Goal: Transaction & Acquisition: Obtain resource

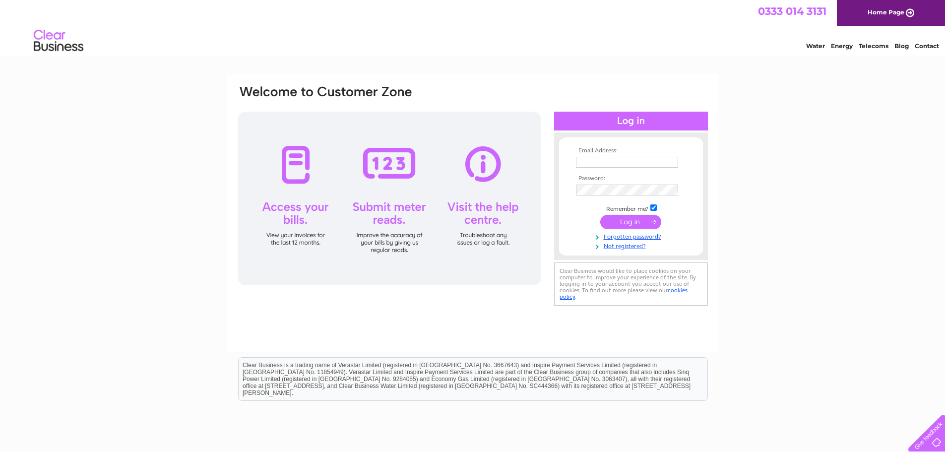
type input "accounts@360sat.co.uk"
click at [640, 222] on input "submit" at bounding box center [630, 222] width 61 height 14
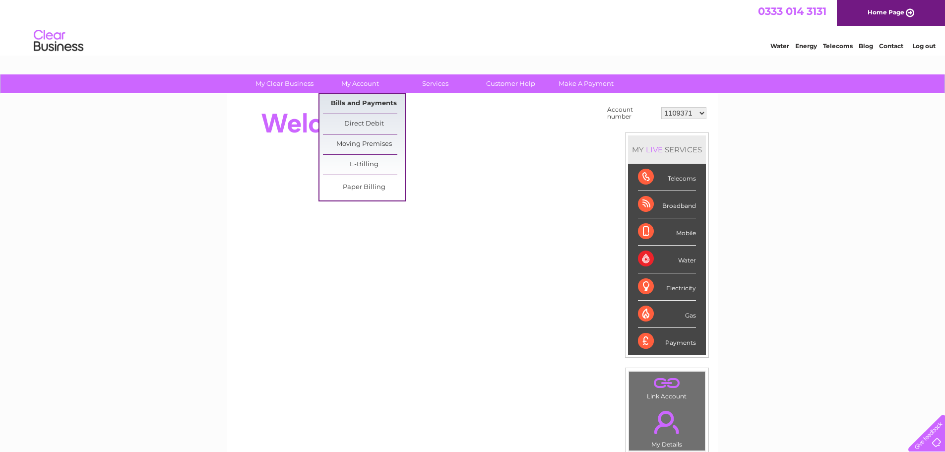
click at [381, 101] on link "Bills and Payments" at bounding box center [364, 104] width 82 height 20
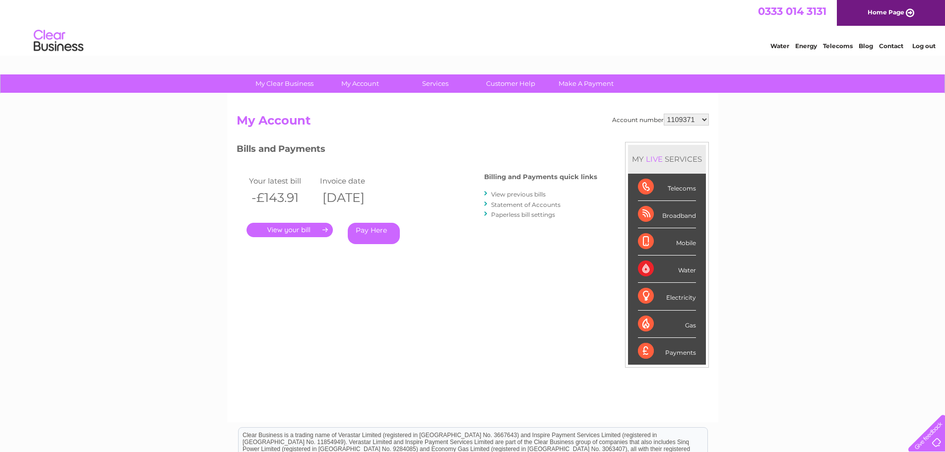
click at [706, 119] on select "1109371 1130725 1134607 1135032 1139061 1139062 30270960 30277651 30288092 3029…" at bounding box center [686, 120] width 45 height 12
select select "1130725"
click at [664, 114] on select "1109371 1130725 1134607 1135032 1139061 1139062 30270960 30277651 30288092 3029…" at bounding box center [686, 120] width 45 height 12
click at [302, 233] on link "." at bounding box center [290, 230] width 86 height 14
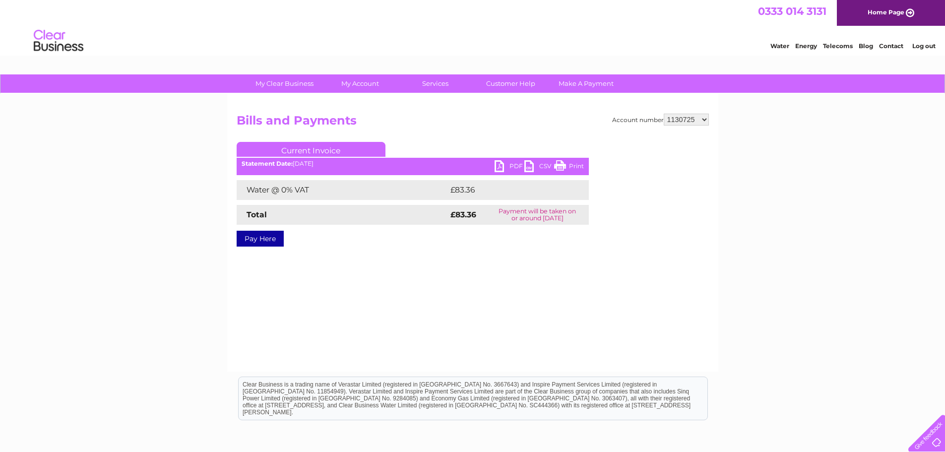
click at [515, 168] on link "PDF" at bounding box center [510, 167] width 30 height 14
click at [706, 122] on select "1109371 1130725 1134607 1135032 1139061 1139062 30270960 30277651 30288092 3029…" at bounding box center [686, 120] width 45 height 12
select select "1134607"
click at [664, 114] on select "1109371 1130725 1134607 1135032 1139061 1139062 30270960 30277651 30288092 3029…" at bounding box center [686, 120] width 45 height 12
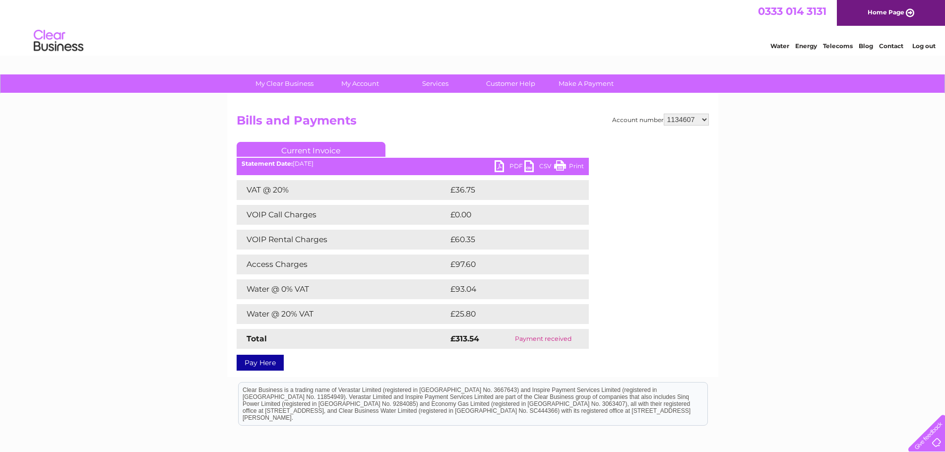
click at [709, 121] on div "Account number 1109371 1130725 1134607 1135032 1139061 1139062 30270960 3027765…" at bounding box center [472, 235] width 491 height 283
click at [705, 120] on select "1109371 1130725 1134607 1135032 1139061 1139062 30270960 30277651 30288092 3029…" at bounding box center [686, 120] width 45 height 12
select select "1135032"
click at [664, 114] on select "1109371 1130725 1134607 1135032 1139061 1139062 30270960 30277651 30288092 3029…" at bounding box center [686, 120] width 45 height 12
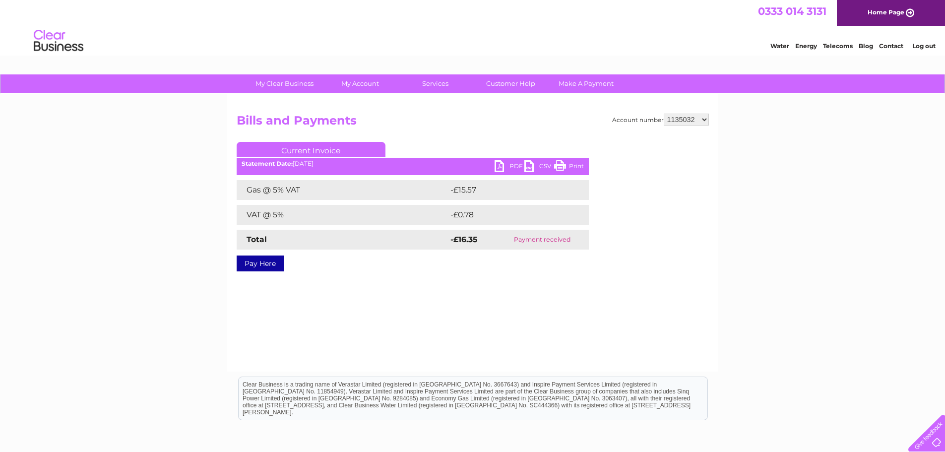
click at [706, 120] on select "1109371 1130725 1134607 1135032 1139061 1139062 30270960 30277651 30288092 3029…" at bounding box center [686, 120] width 45 height 12
click at [664, 114] on select "1109371 1130725 1134607 1135032 1139061 1139062 30270960 30277651 30288092 3029…" at bounding box center [686, 120] width 45 height 12
click at [707, 119] on select "1109371 1130725 1134607 1135032 1139061 1139062 30270960 30277651 30288092 3029…" at bounding box center [686, 120] width 45 height 12
select select "1139062"
click at [664, 114] on select "1109371 1130725 1134607 1135032 1139061 1139062 30270960 30277651 30288092 3029…" at bounding box center [686, 120] width 45 height 12
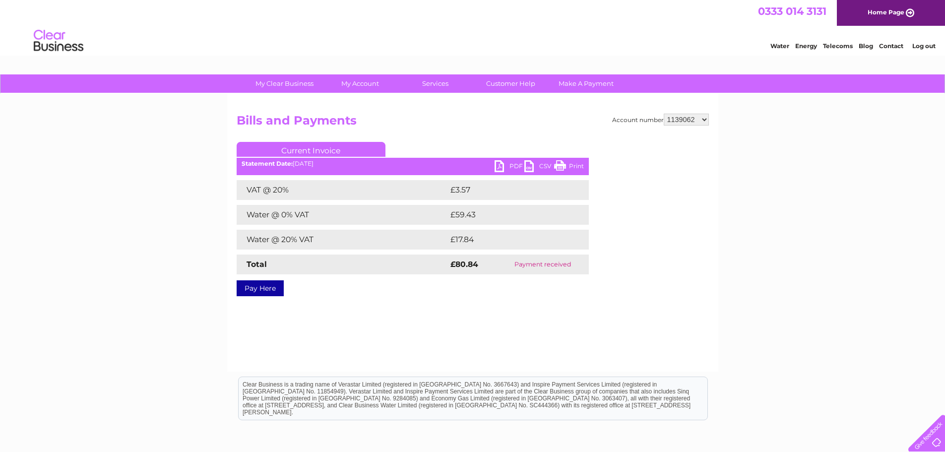
click at [705, 120] on select "1109371 1130725 1134607 1135032 1139061 1139062 30270960 30277651 30288092 3029…" at bounding box center [686, 120] width 45 height 12
select select "30270960"
click at [664, 114] on select "1109371 1130725 1134607 1135032 1139061 1139062 30270960 30277651 30288092 3029…" at bounding box center [686, 120] width 45 height 12
click at [513, 165] on link "PDF" at bounding box center [510, 167] width 30 height 14
click at [706, 120] on select "1109371 1130725 1134607 1135032 1139061 1139062 30270960 30277651 30288092 3029…" at bounding box center [686, 120] width 45 height 12
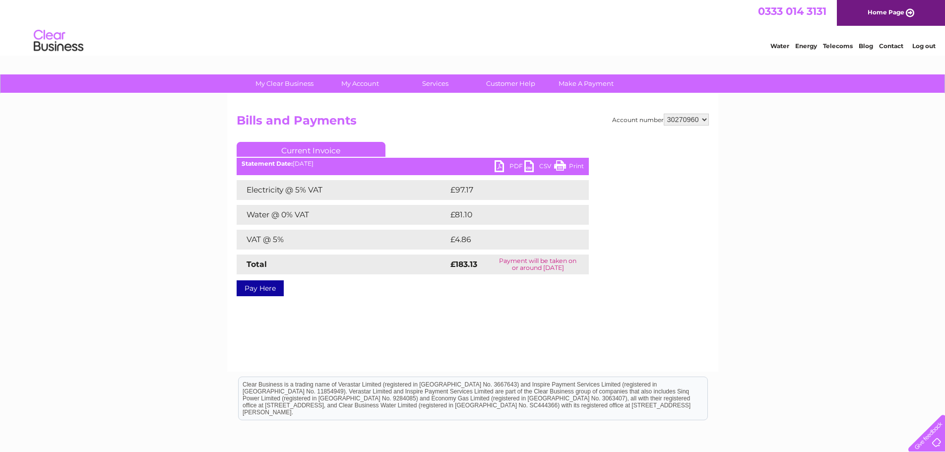
select select "30277651"
click at [664, 114] on select "1109371 1130725 1134607 1135032 1139061 1139062 30270960 30277651 30288092 3029…" at bounding box center [686, 120] width 45 height 12
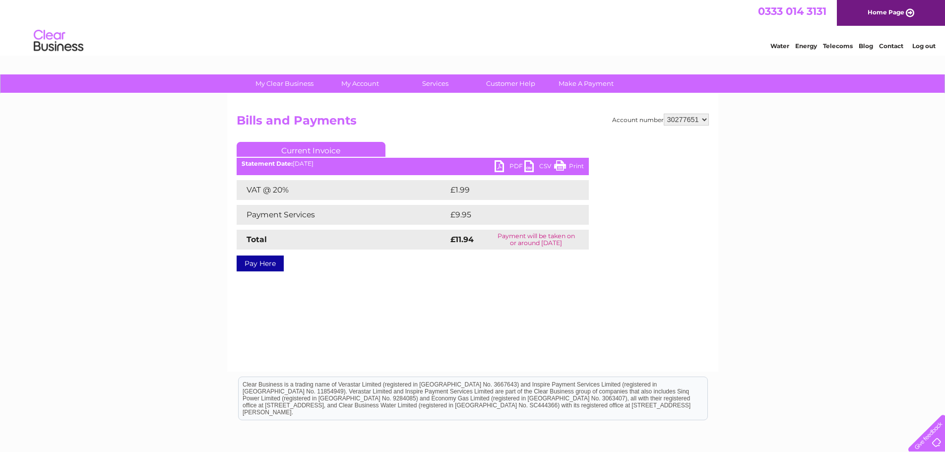
click at [512, 167] on link "PDF" at bounding box center [510, 167] width 30 height 14
click at [705, 121] on select "1109371 1130725 1134607 1135032 1139061 1139062 30270960 30277651 30288092 3029…" at bounding box center [686, 120] width 45 height 12
select select "30288092"
click at [664, 114] on select "1109371 1130725 1134607 1135032 1139061 1139062 30270960 30277651 30288092 3029…" at bounding box center [686, 120] width 45 height 12
click at [512, 169] on link "PDF" at bounding box center [510, 167] width 30 height 14
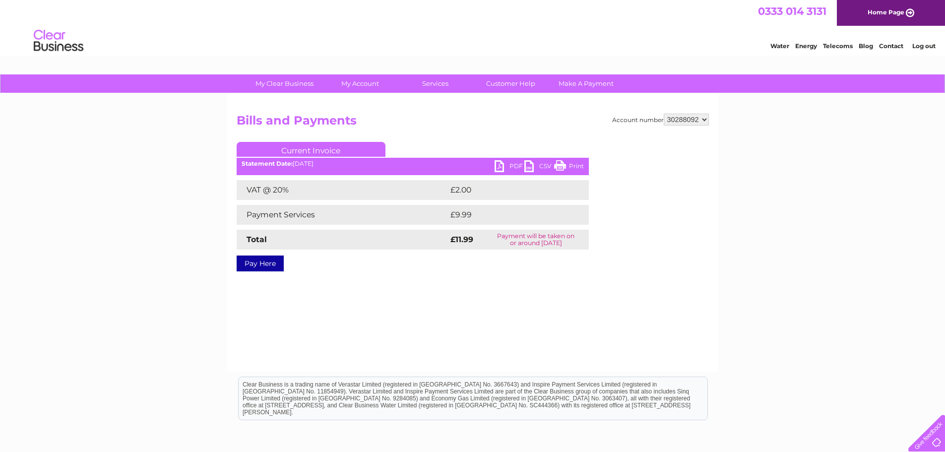
click at [706, 120] on select "1109371 1130725 1134607 1135032 1139061 1139062 30270960 30277651 30288092 3029…" at bounding box center [686, 120] width 45 height 12
select select "30297458"
click at [664, 114] on select "1109371 1130725 1134607 1135032 1139061 1139062 30270960 30277651 30288092 3029…" at bounding box center [686, 120] width 45 height 12
